Goal: Transaction & Acquisition: Purchase product/service

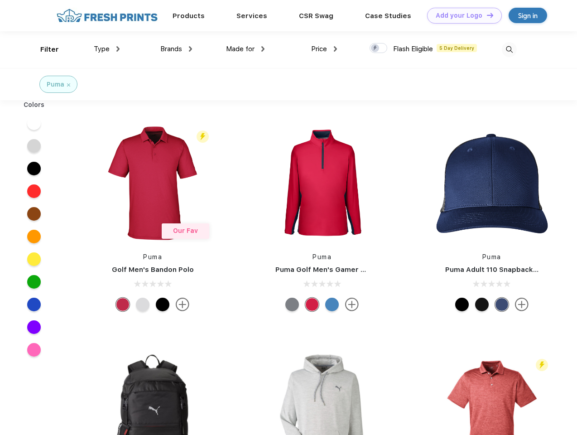
click at [461, 15] on link "Add your Logo Design Tool" at bounding box center [464, 16] width 75 height 16
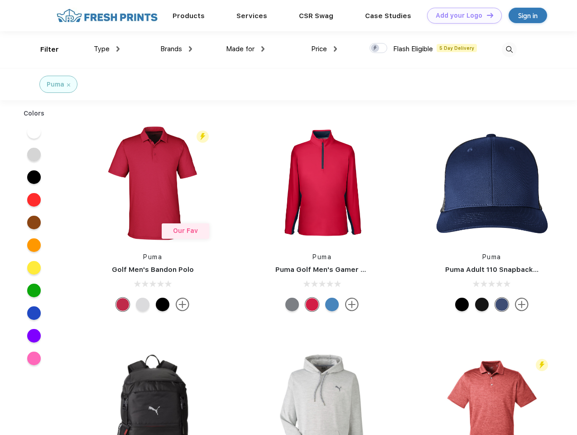
click at [0, 0] on div "Design Tool" at bounding box center [0, 0] width 0 height 0
click at [486, 15] on link "Add your Logo Design Tool" at bounding box center [464, 16] width 75 height 16
click at [43, 49] on div "Filter" at bounding box center [49, 49] width 19 height 10
click at [107, 49] on span "Type" at bounding box center [102, 49] width 16 height 8
click at [176, 49] on span "Brands" at bounding box center [171, 49] width 22 height 8
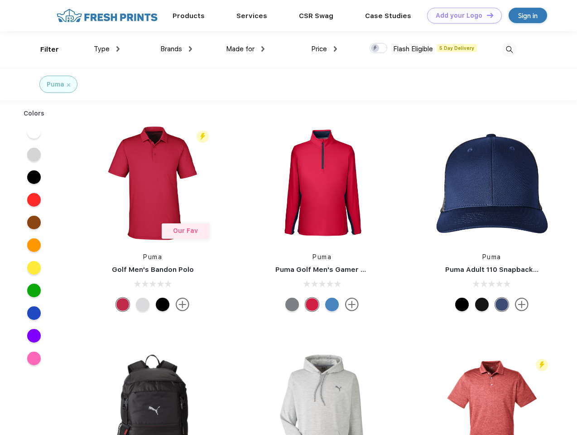
click at [246, 49] on span "Made for" at bounding box center [240, 49] width 29 height 8
click at [324, 49] on span "Price" at bounding box center [319, 49] width 16 height 8
click at [379, 48] on div at bounding box center [379, 48] width 18 height 10
click at [376, 48] on input "checkbox" at bounding box center [373, 46] width 6 height 6
click at [509, 49] on img at bounding box center [509, 49] width 15 height 15
